Goal: Information Seeking & Learning: Learn about a topic

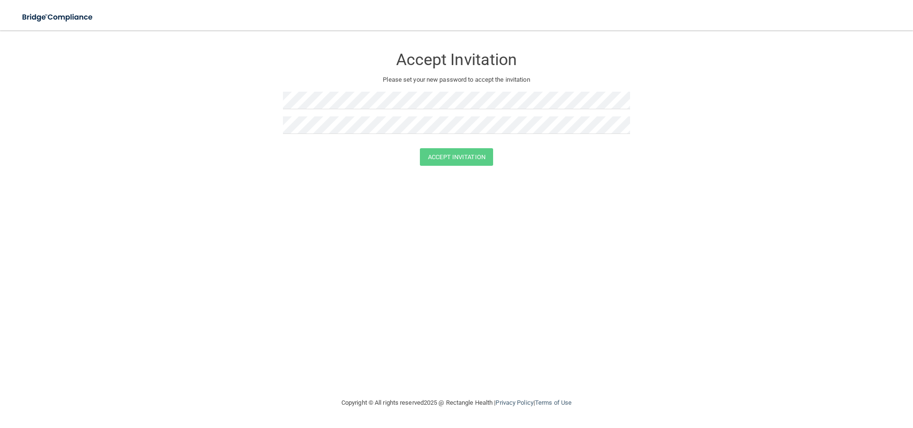
click at [443, 169] on form "Accept Invitation Please set your new password to accept the invitation Accept …" at bounding box center [456, 108] width 875 height 137
click at [241, 100] on form "Accept Invitation Please set your new password to accept the invitation Accept …" at bounding box center [456, 108] width 875 height 137
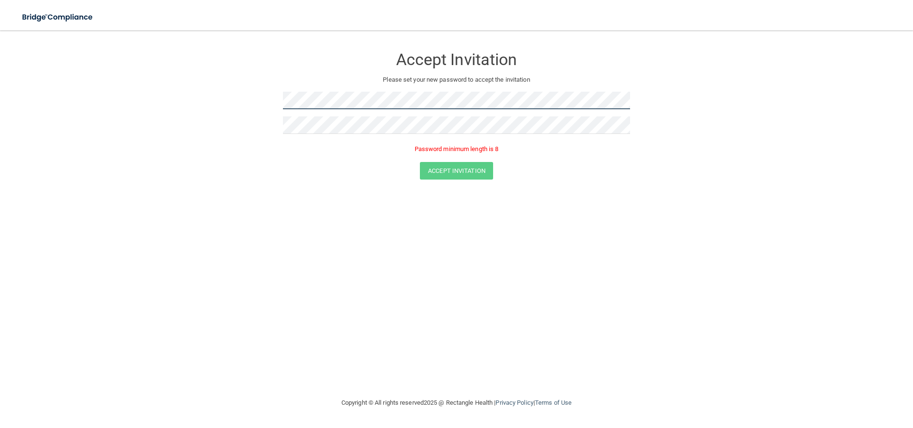
click at [269, 96] on form "Accept Invitation Please set your new password to accept the invitation Passwor…" at bounding box center [456, 115] width 875 height 151
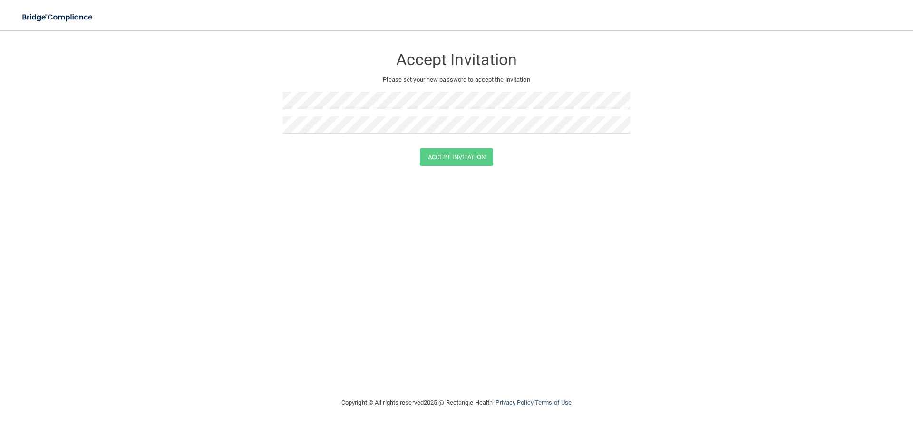
drag, startPoint x: 249, startPoint y: 386, endPoint x: 250, endPoint y: 379, distance: 7.7
click at [249, 384] on div "Accept Invitation Please set your new password to accept the invitation Accept …" at bounding box center [456, 214] width 875 height 348
click at [420, 148] on button "Accept Invitation" at bounding box center [456, 157] width 73 height 18
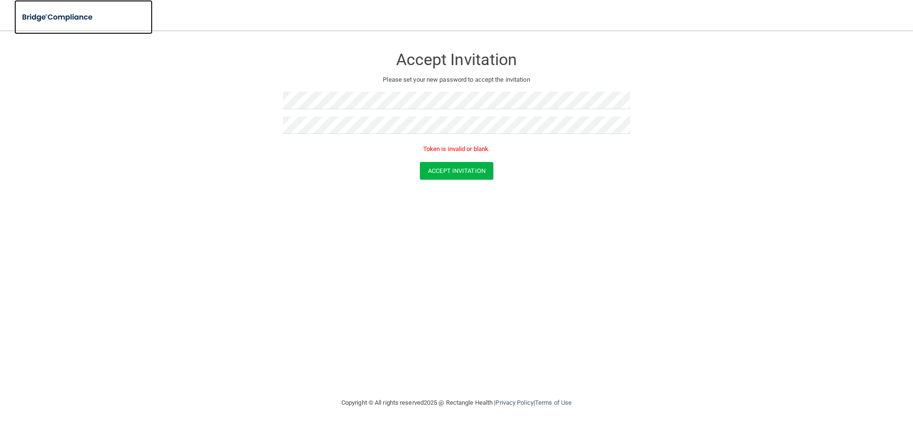
click at [74, 17] on img at bounding box center [57, 17] width 87 height 19
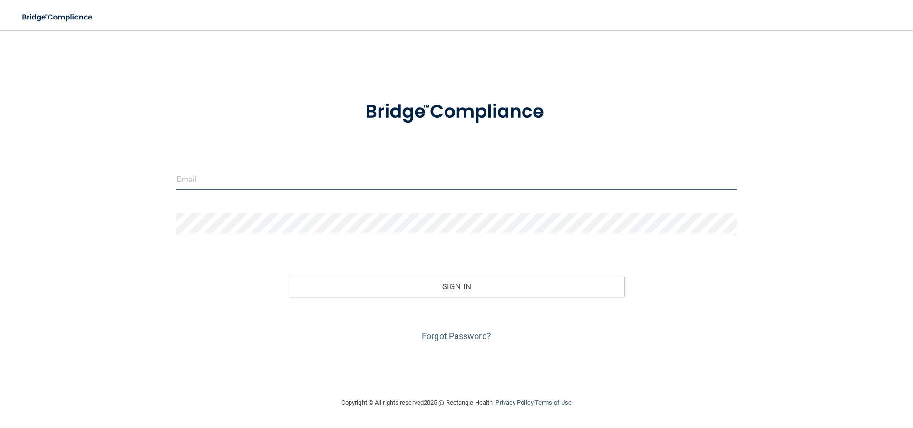
type input "[EMAIL_ADDRESS][DOMAIN_NAME]"
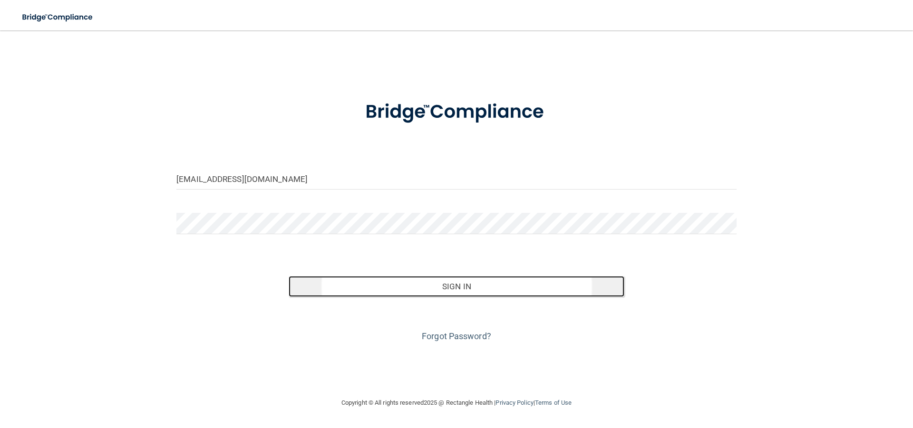
click at [464, 283] on button "Sign In" at bounding box center [456, 286] width 336 height 21
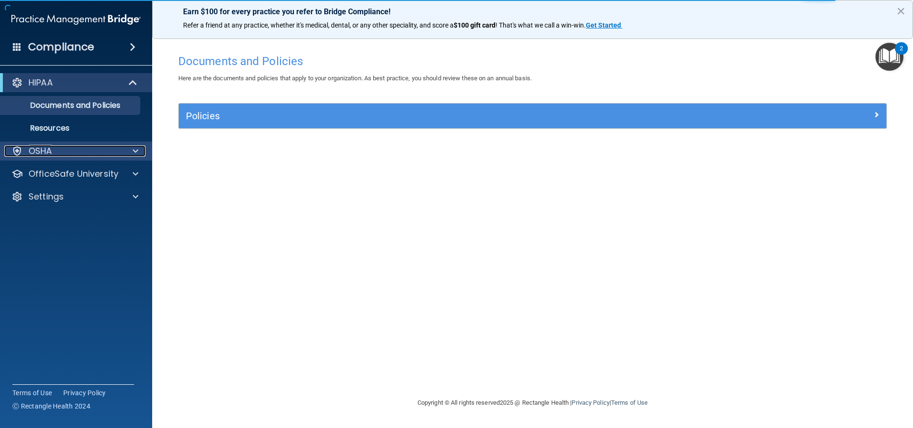
click at [59, 155] on div "OSHA" at bounding box center [63, 150] width 118 height 11
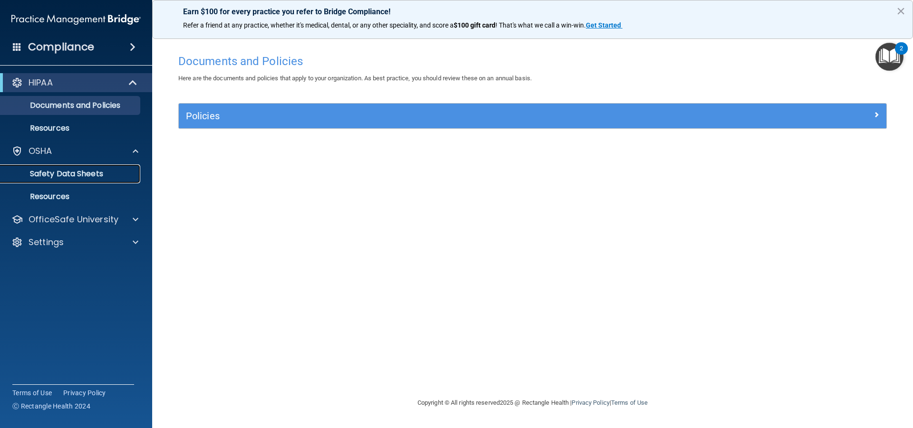
click at [65, 176] on p "Safety Data Sheets" at bounding box center [71, 174] width 130 height 10
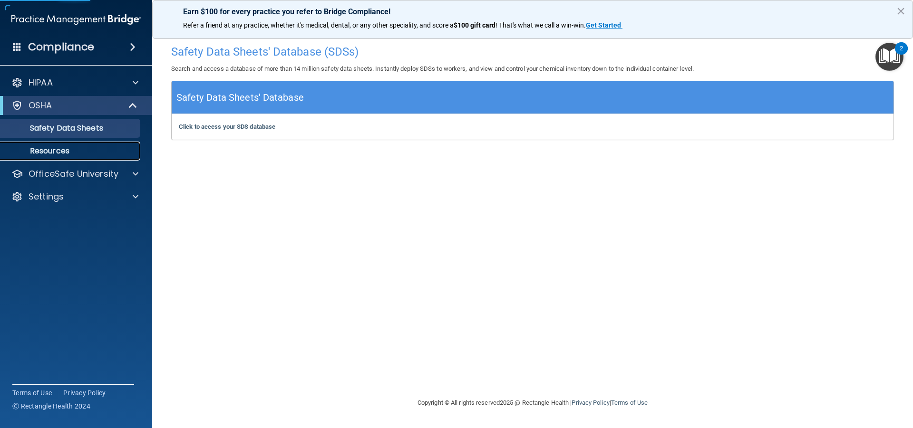
click at [67, 154] on p "Resources" at bounding box center [71, 151] width 130 height 10
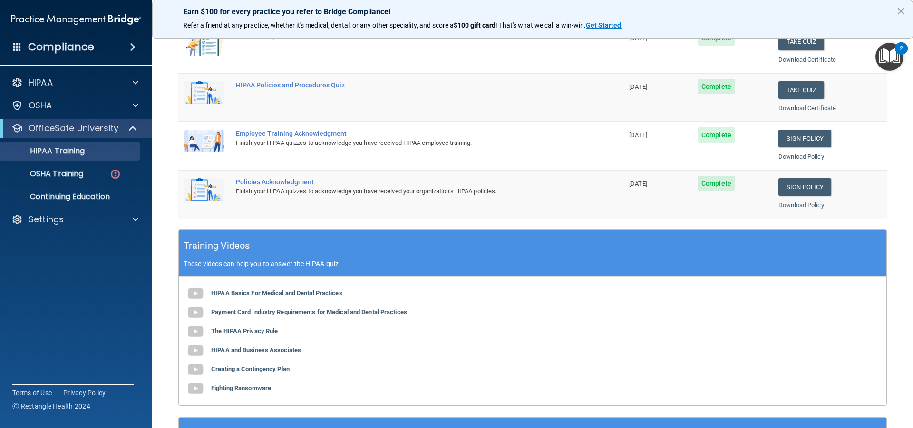
scroll to position [190, 0]
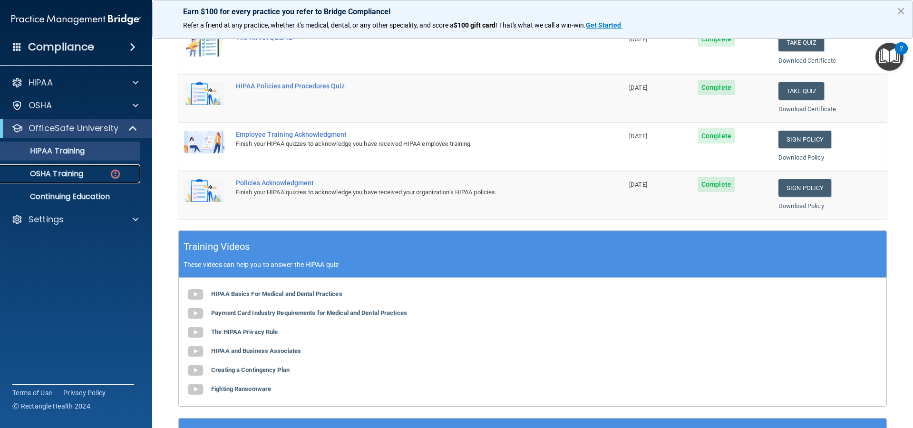
click at [94, 174] on div "OSHA Training" at bounding box center [71, 174] width 130 height 10
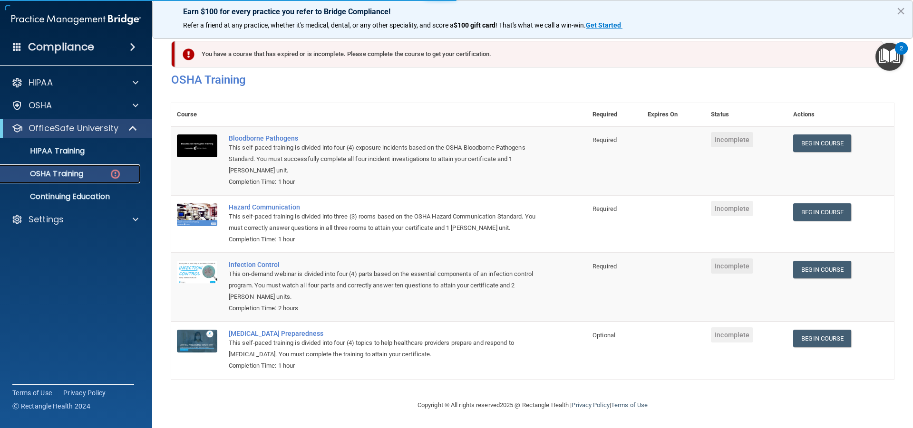
scroll to position [20, 0]
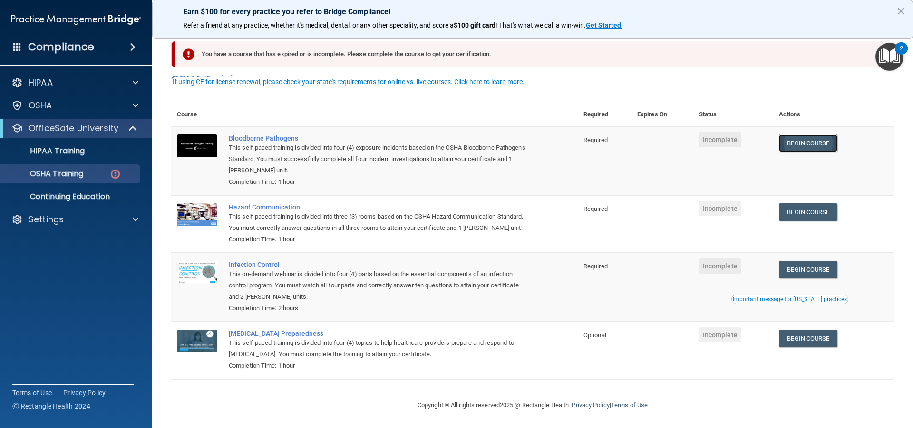
click at [808, 135] on link "Begin Course" at bounding box center [808, 144] width 58 height 18
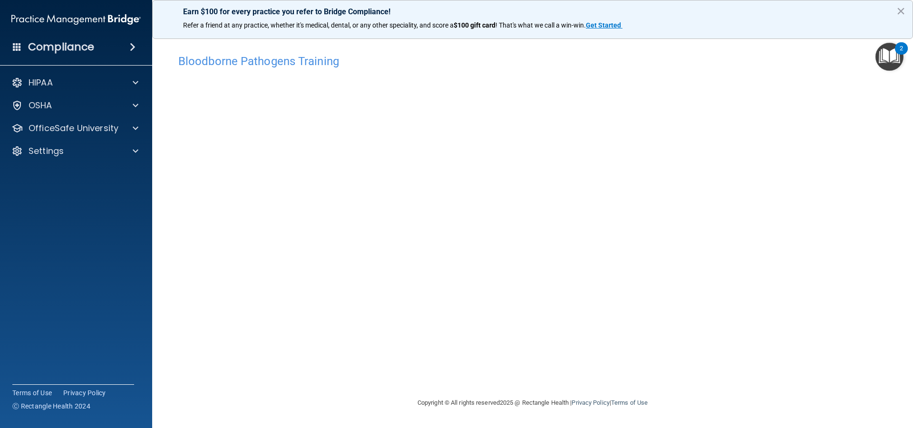
click at [896, 49] on div "2" at bounding box center [900, 48] width 13 height 12
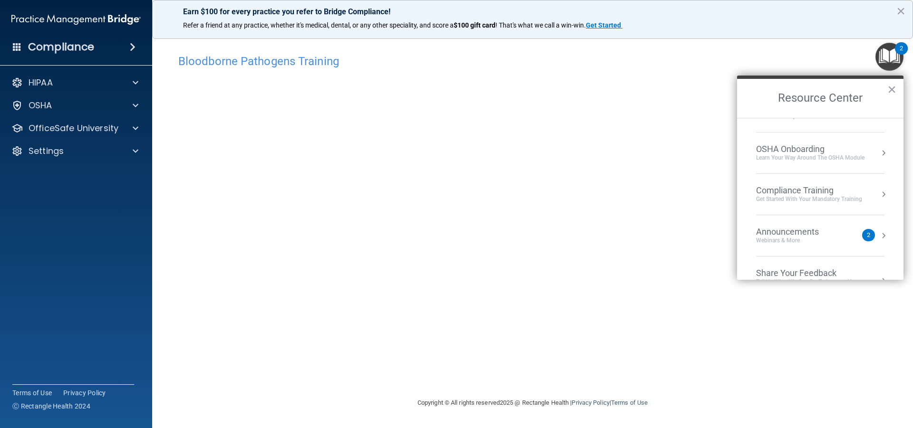
scroll to position [53, 0]
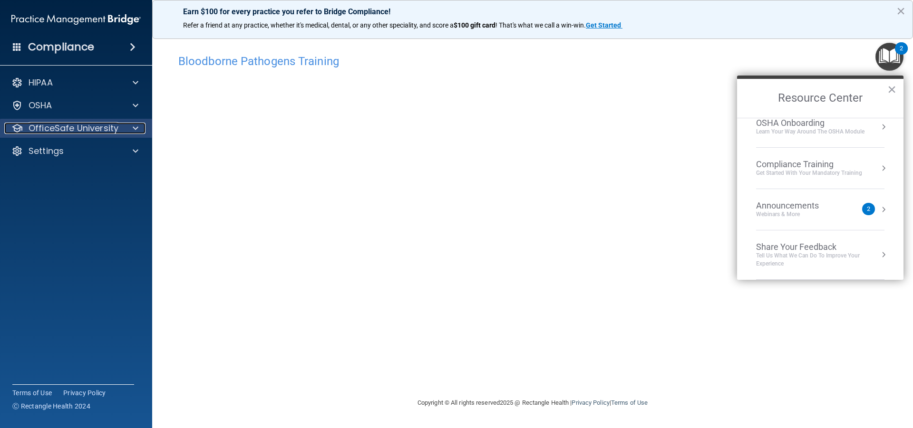
click at [140, 130] on div at bounding box center [134, 128] width 24 height 11
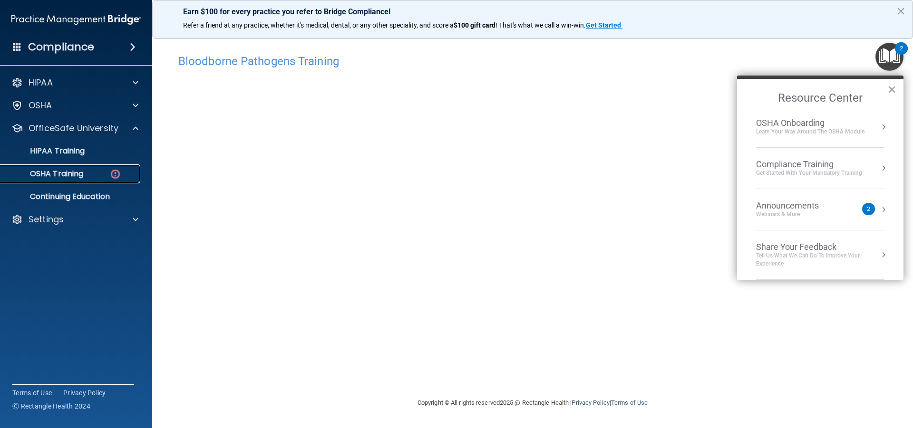
click at [104, 170] on div "OSHA Training" at bounding box center [71, 174] width 130 height 10
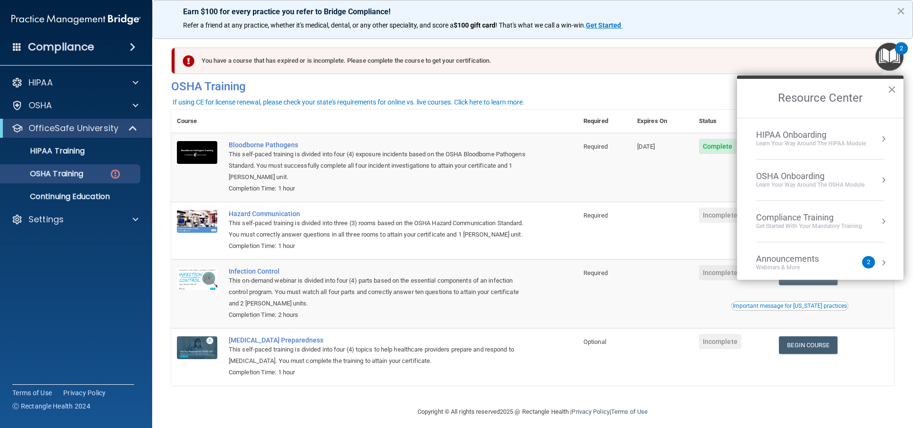
click at [894, 91] on button "×" at bounding box center [891, 89] width 9 height 15
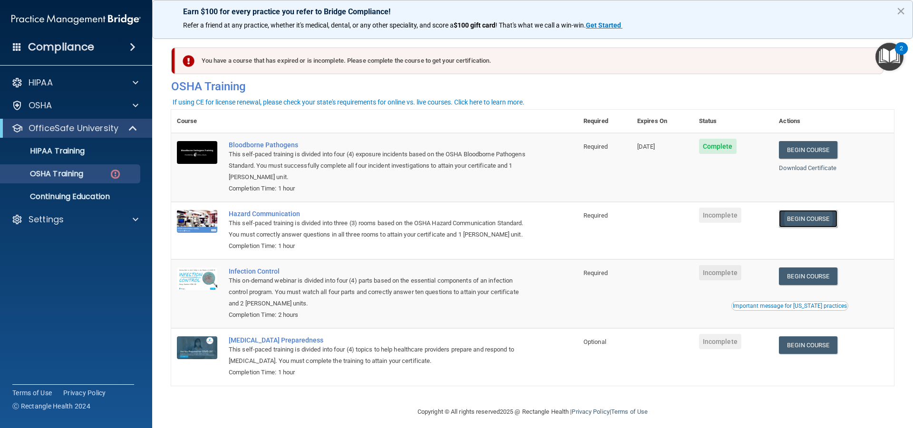
click at [804, 220] on link "Begin Course" at bounding box center [808, 219] width 58 height 18
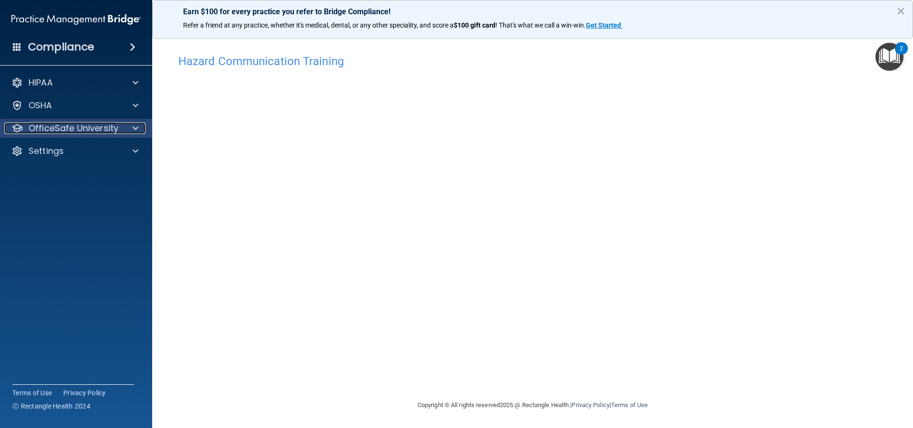
click at [138, 127] on span at bounding box center [136, 128] width 6 height 11
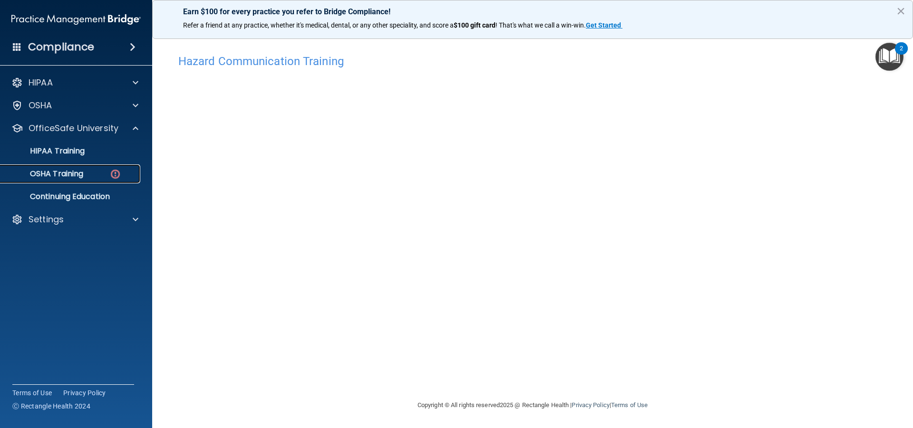
click at [93, 168] on link "OSHA Training" at bounding box center [65, 173] width 150 height 19
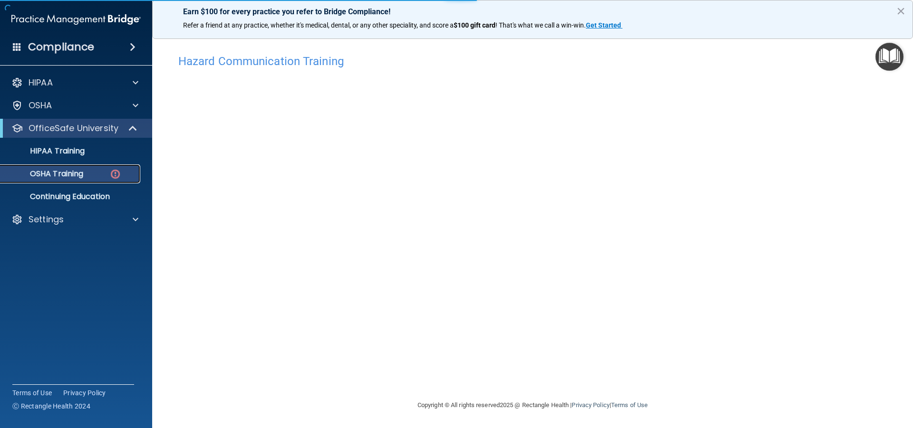
click at [87, 175] on div "OSHA Training" at bounding box center [71, 174] width 130 height 10
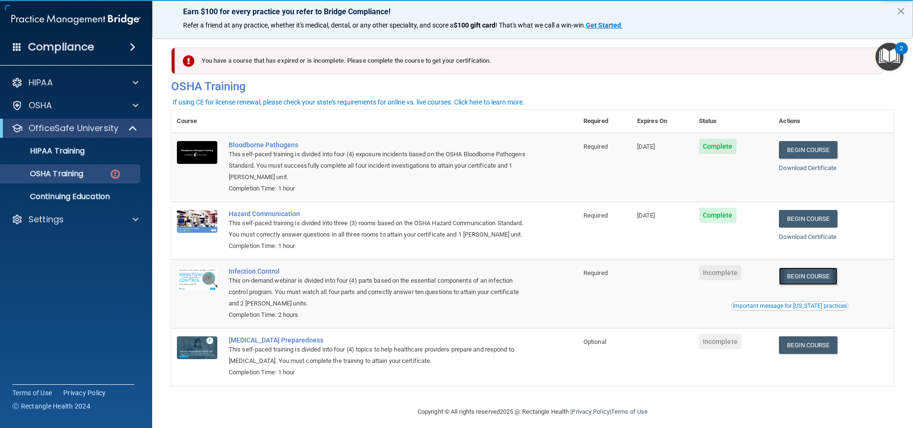
click at [794, 285] on link "Begin Course" at bounding box center [808, 277] width 58 height 18
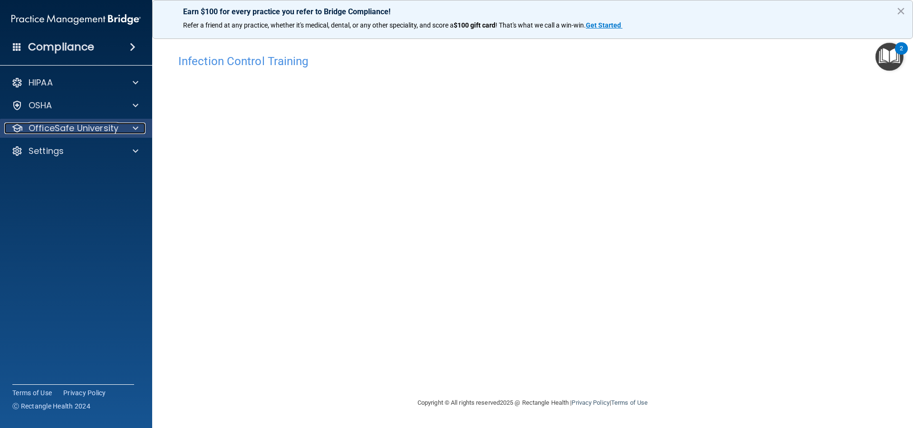
click at [100, 125] on p "OfficeSafe University" at bounding box center [74, 128] width 90 height 11
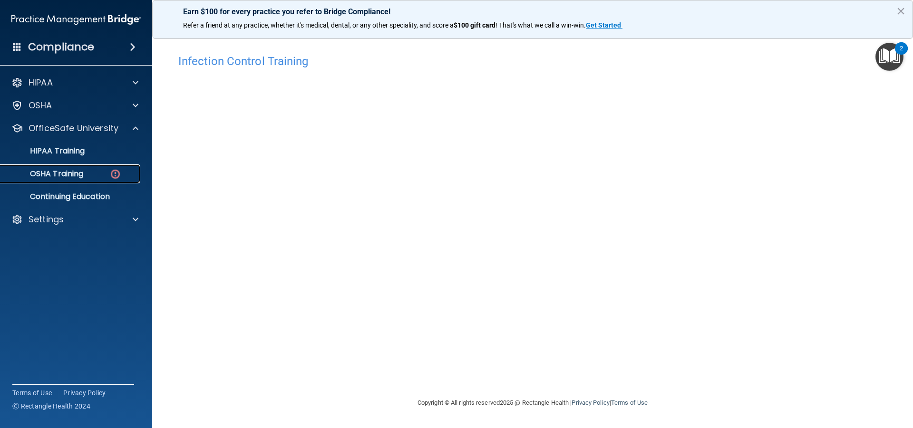
click at [81, 172] on p "OSHA Training" at bounding box center [44, 174] width 77 height 10
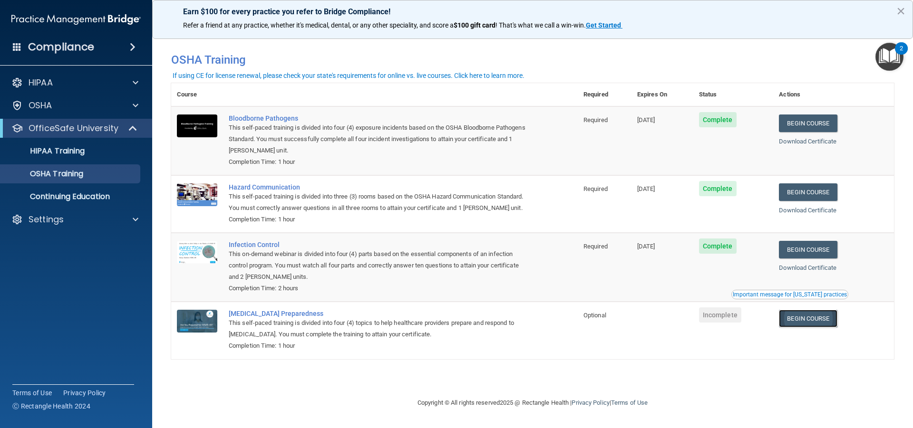
click at [802, 320] on link "Begin Course" at bounding box center [808, 319] width 58 height 18
